Goal: Information Seeking & Learning: Learn about a topic

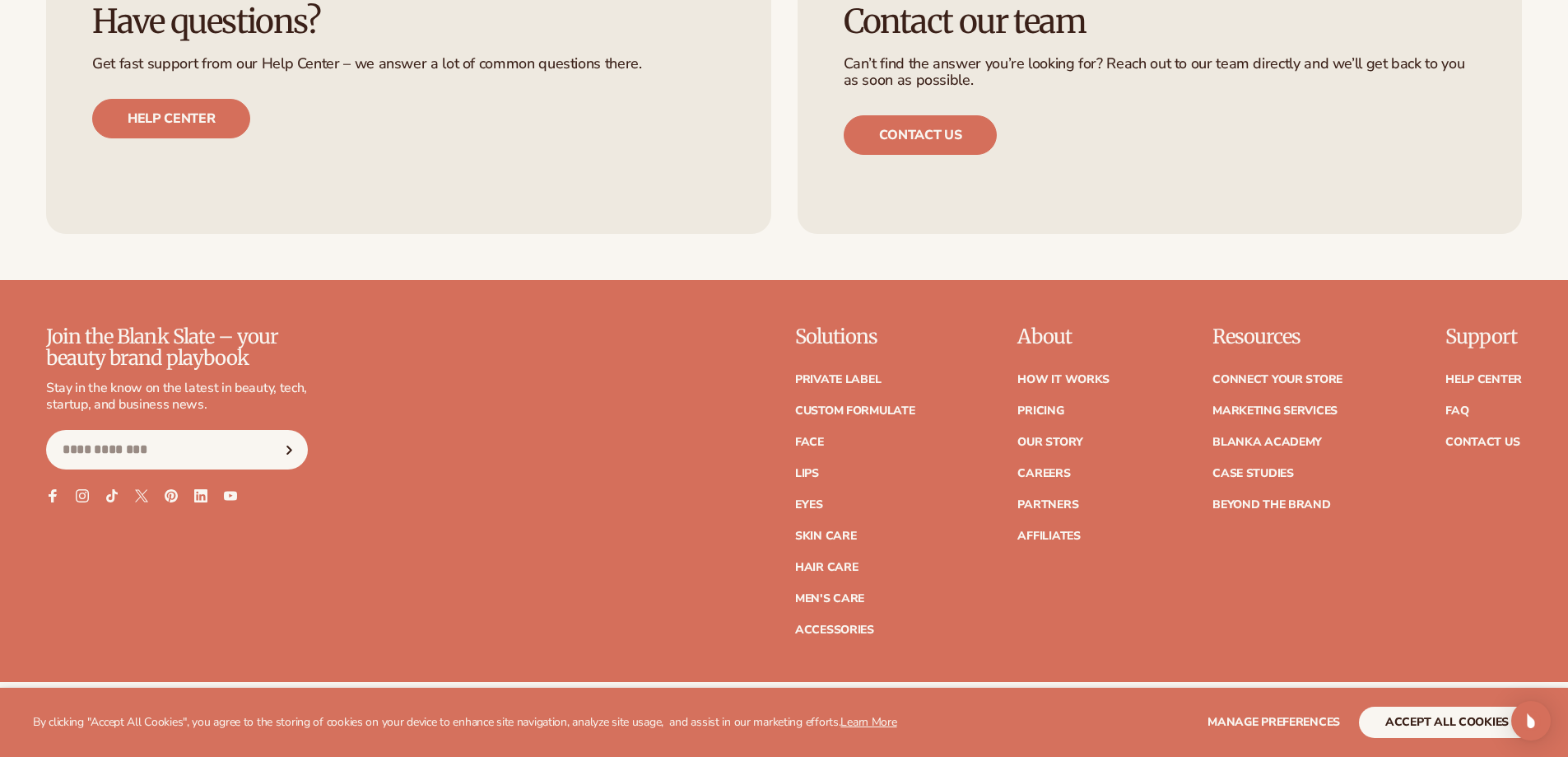
scroll to position [7522, 0]
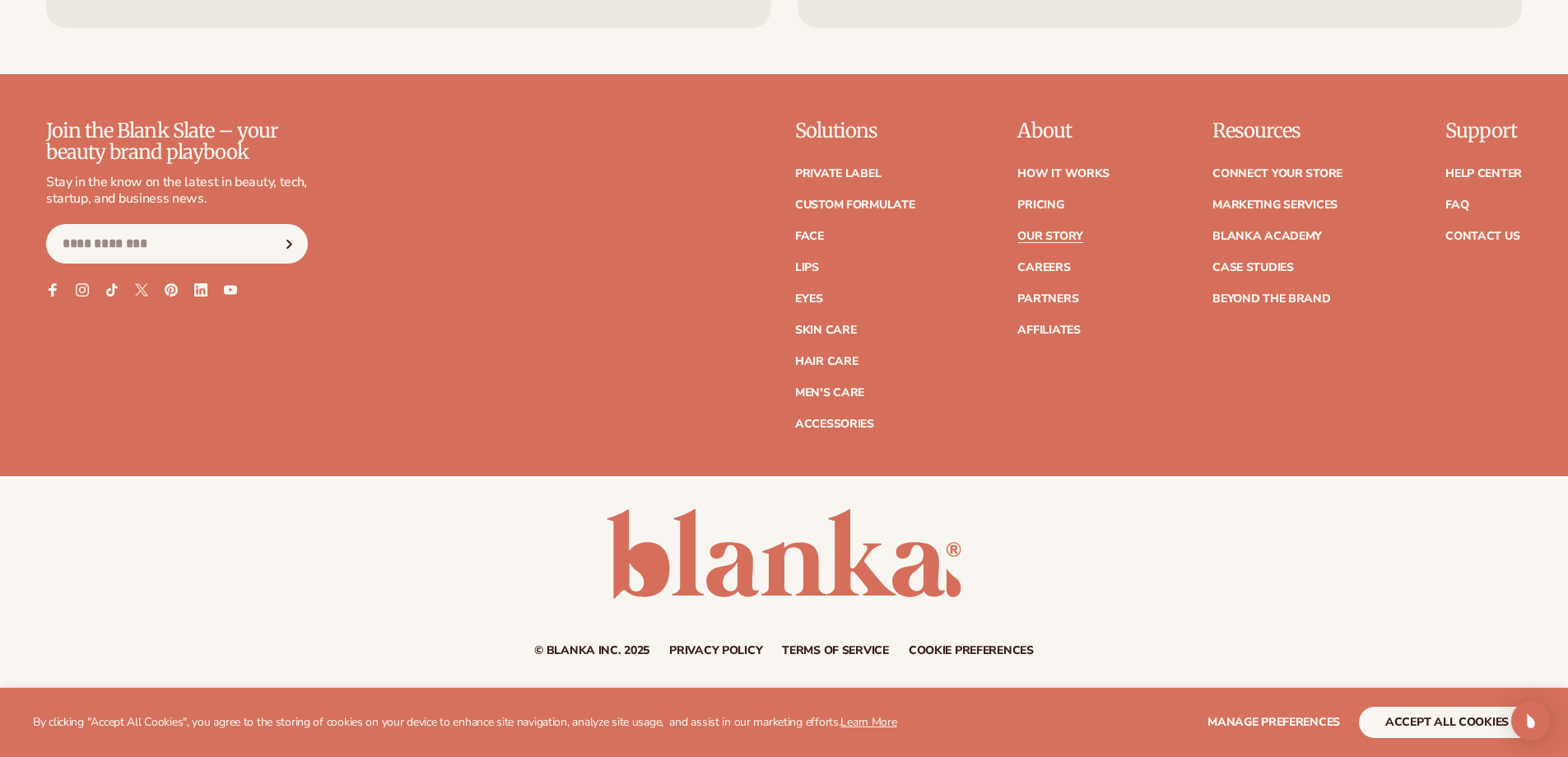
click at [1072, 239] on link "Our Story" at bounding box center [1050, 236] width 65 height 11
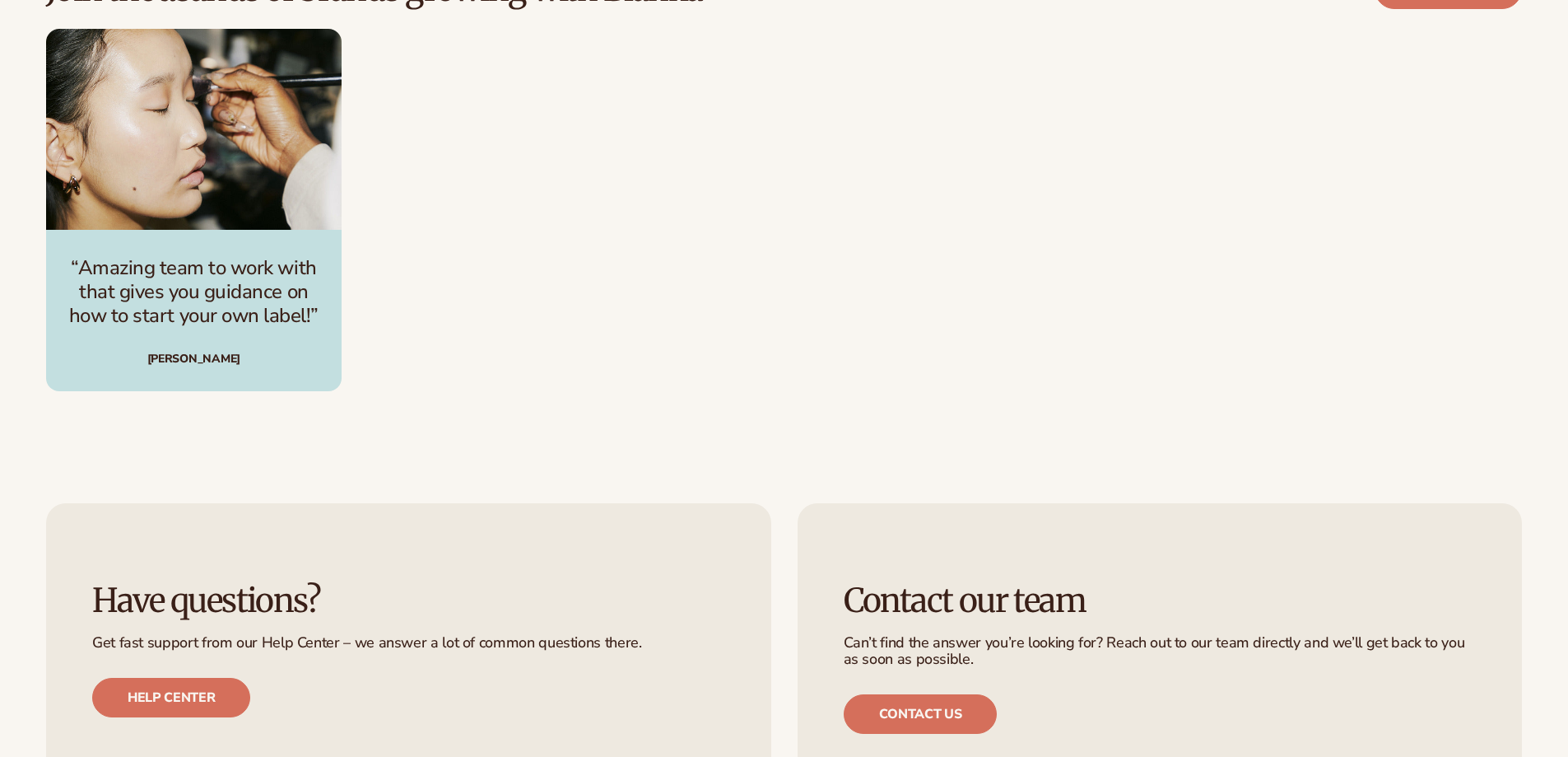
scroll to position [4446, 0]
